Goal: Navigation & Orientation: Find specific page/section

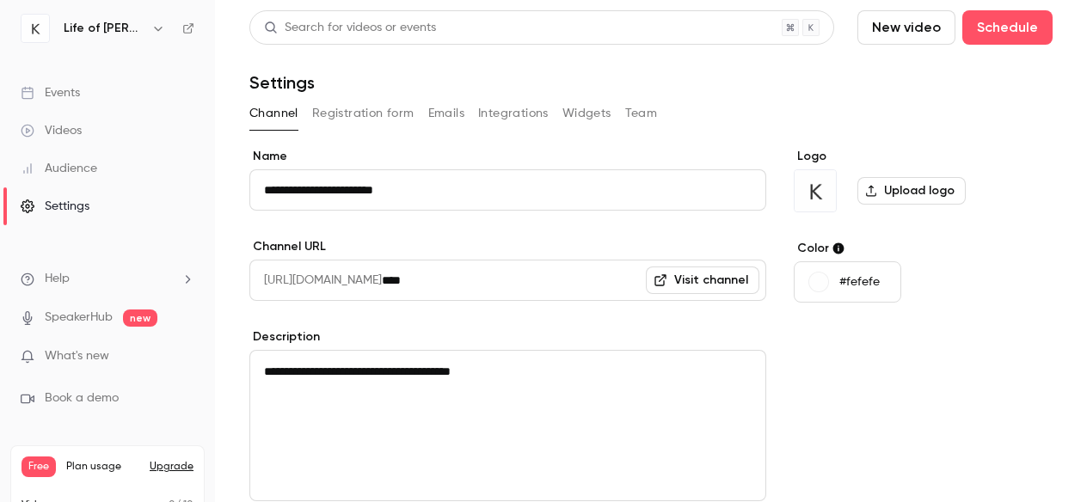
click at [66, 94] on div "Events" at bounding box center [50, 92] width 59 height 17
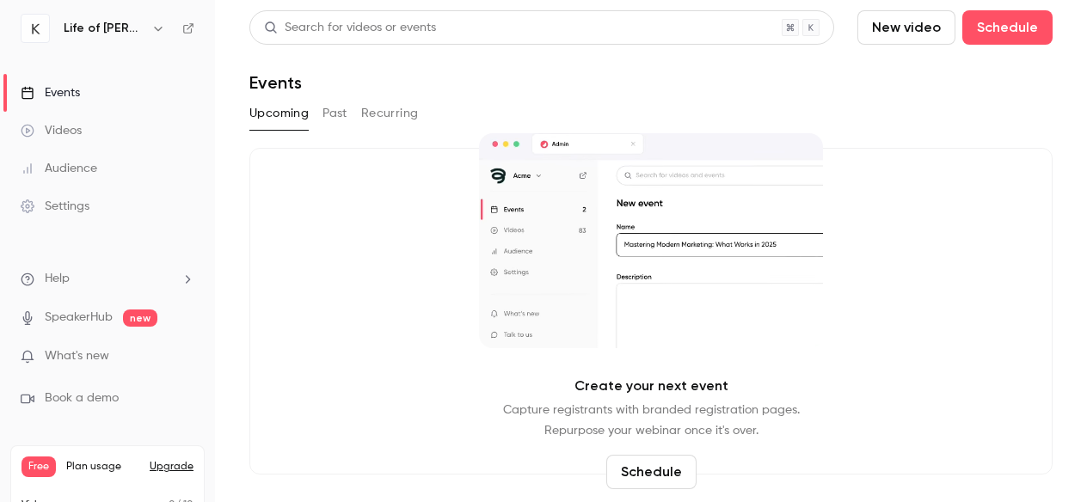
click at [70, 316] on link "SpeakerHub" at bounding box center [79, 318] width 68 height 18
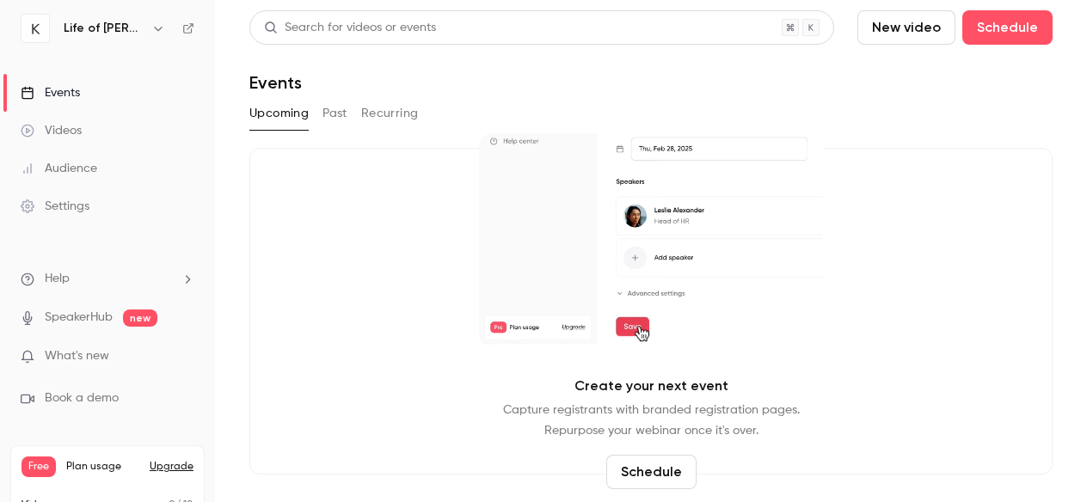
click at [102, 170] on link "Audience" at bounding box center [107, 169] width 215 height 38
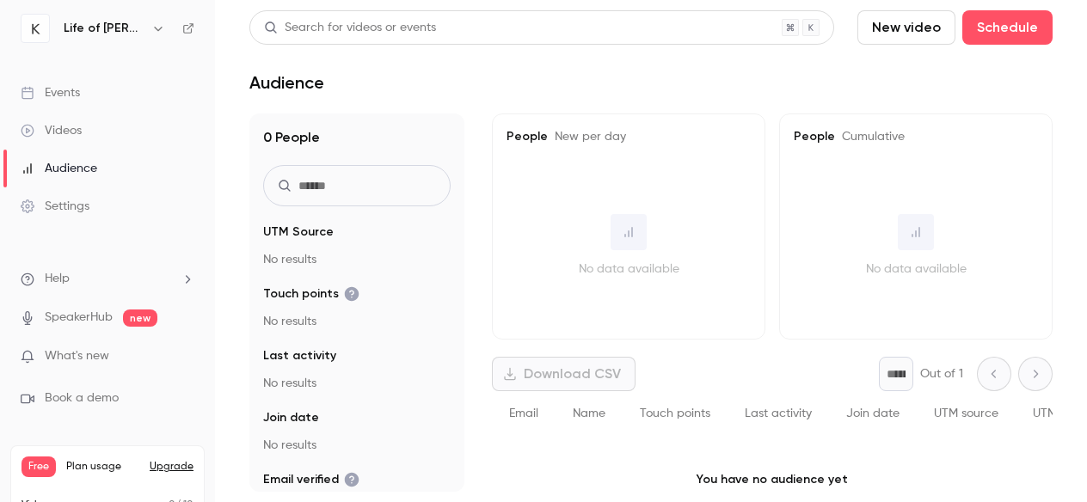
click at [76, 128] on div "Videos" at bounding box center [51, 130] width 61 height 17
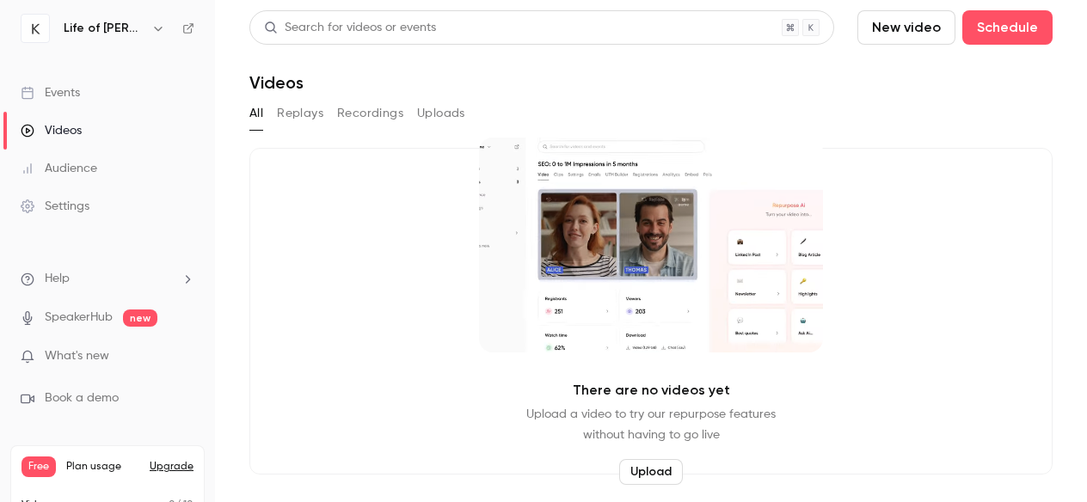
click at [309, 118] on button "Replays" at bounding box center [300, 114] width 46 height 28
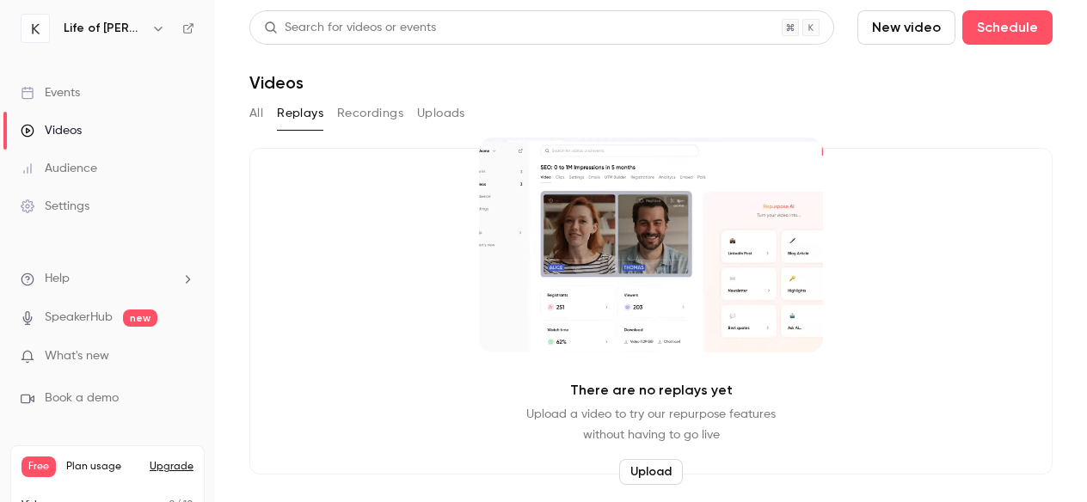
click at [353, 109] on button "Recordings" at bounding box center [370, 114] width 66 height 28
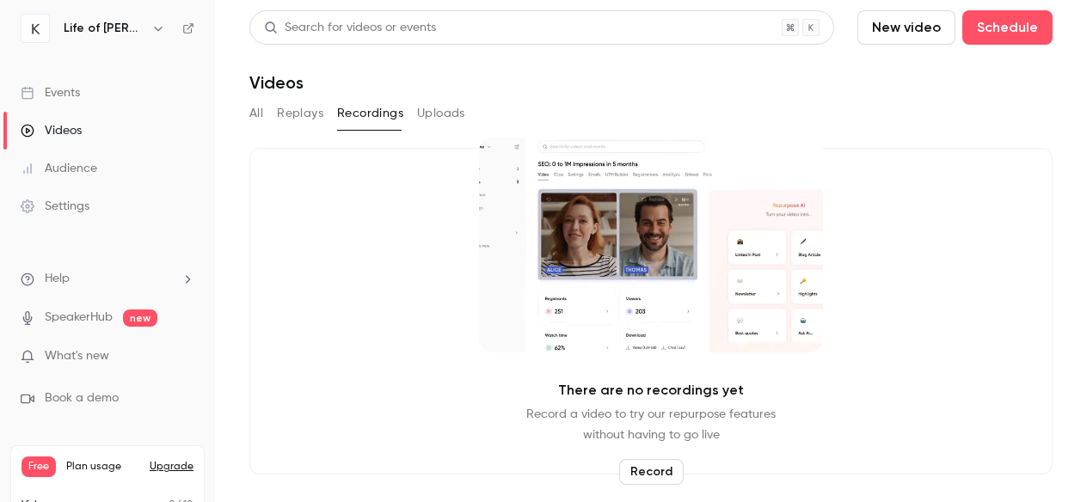
click at [438, 115] on button "Uploads" at bounding box center [441, 114] width 48 height 28
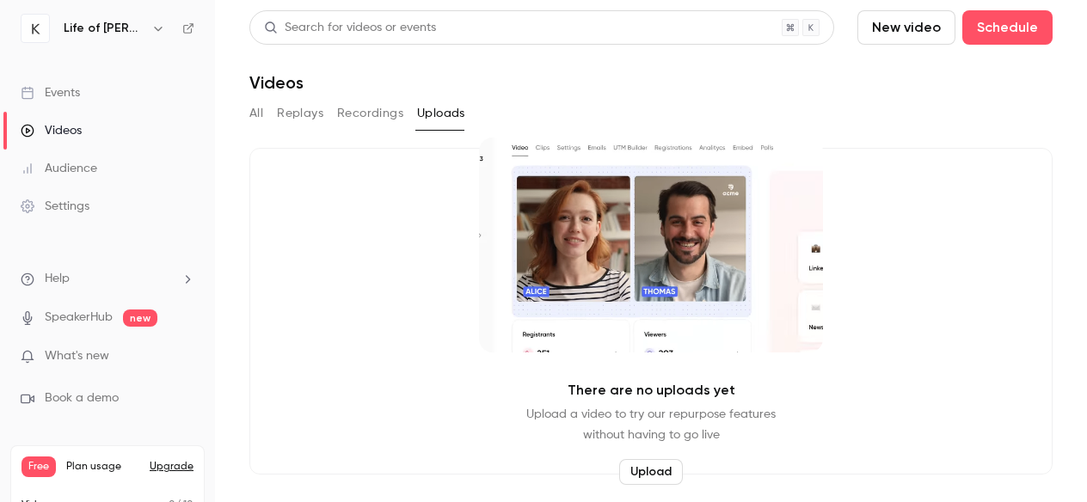
click at [254, 107] on button "All" at bounding box center [256, 114] width 14 height 28
